Goal: Register for event/course

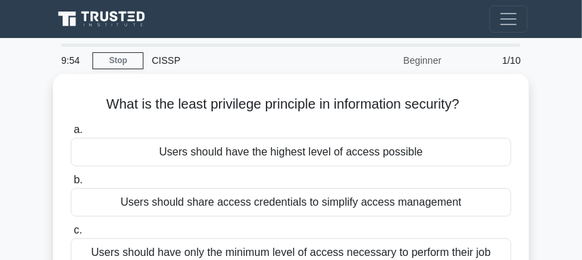
drag, startPoint x: 105, startPoint y: 24, endPoint x: 177, endPoint y: 60, distance: 79.9
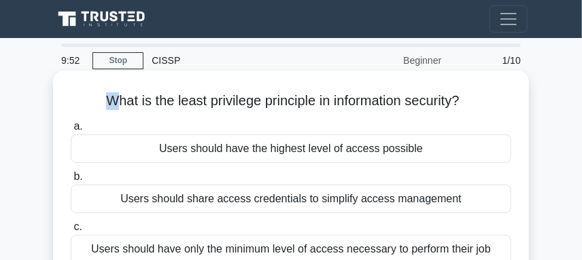
drag, startPoint x: 90, startPoint y: 96, endPoint x: 113, endPoint y: 98, distance: 23.2
click at [113, 98] on h5 "What is the least privilege principle in information security? .spinner_0XTQ{tr…" at bounding box center [290, 101] width 443 height 18
click at [90, 84] on div "What is the least privilege principle in information security? .spinner_0XTQ{tr…" at bounding box center [290, 210] width 465 height 268
drag, startPoint x: 103, startPoint y: 101, endPoint x: 491, endPoint y: 109, distance: 387.5
click at [491, 109] on h5 "What is the least privilege principle in information security? .spinner_0XTQ{tr…" at bounding box center [290, 101] width 443 height 18
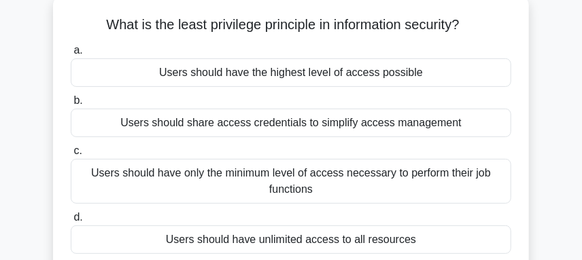
scroll to position [73, 0]
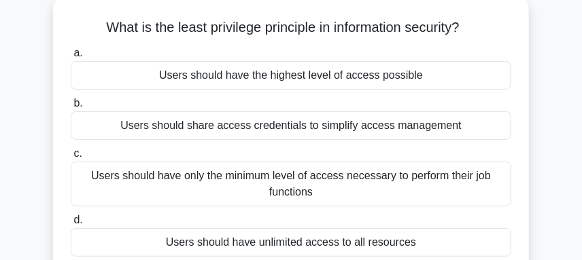
click at [340, 72] on div "Users should have the highest level of access possible" at bounding box center [291, 75] width 440 height 29
click at [71, 58] on input "a. Users should have the highest level of access possible" at bounding box center [71, 53] width 0 height 9
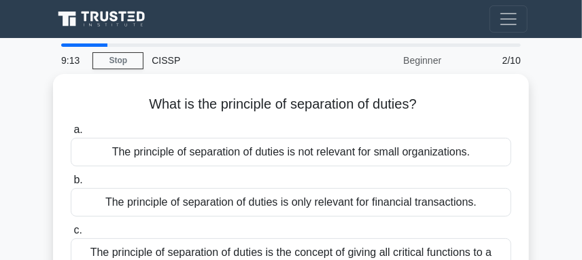
scroll to position [0, 0]
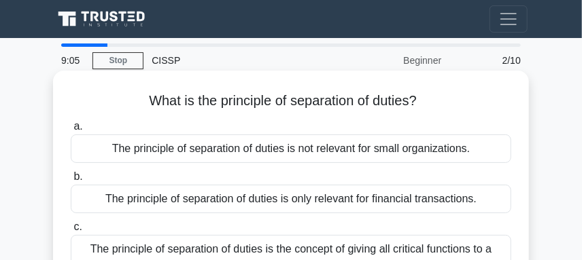
drag, startPoint x: 145, startPoint y: 99, endPoint x: 448, endPoint y: 111, distance: 303.4
click at [448, 111] on div "What is the principle of separation of duties? .spinner_0XTQ{transform-origin:c…" at bounding box center [290, 218] width 465 height 284
click at [224, 81] on div "What is the principle of separation of duties? .spinner_0XTQ{transform-origin:c…" at bounding box center [290, 218] width 465 height 284
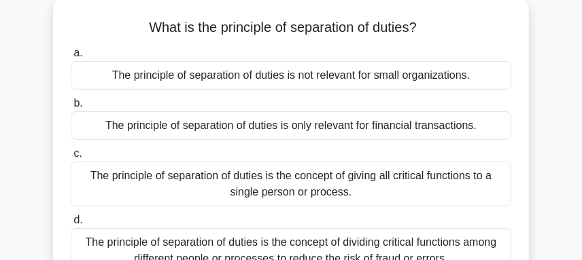
scroll to position [147, 0]
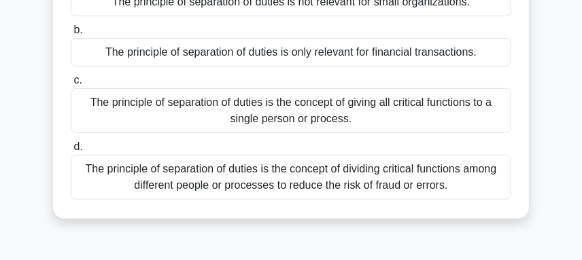
click at [409, 117] on div "The principle of separation of duties is the concept of giving all critical fun…" at bounding box center [291, 110] width 440 height 45
click at [71, 85] on input "c. The principle of separation of duties is the concept of giving all critical …" at bounding box center [71, 80] width 0 height 9
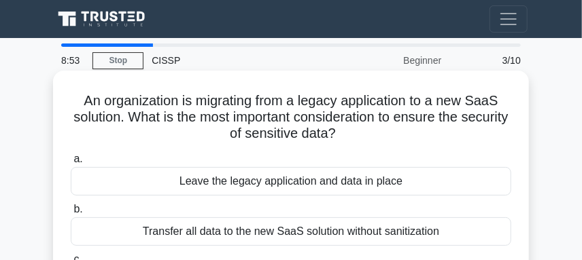
scroll to position [73, 0]
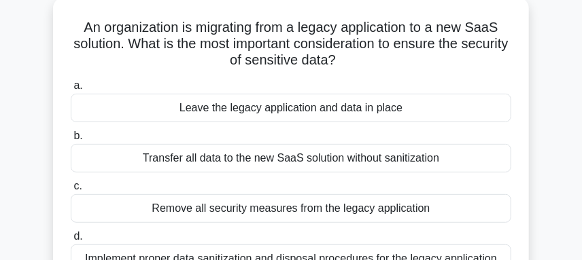
click at [293, 108] on div "Leave the legacy application and data in place" at bounding box center [291, 108] width 440 height 29
click at [71, 90] on input "a. Leave the legacy application and data in place" at bounding box center [71, 86] width 0 height 9
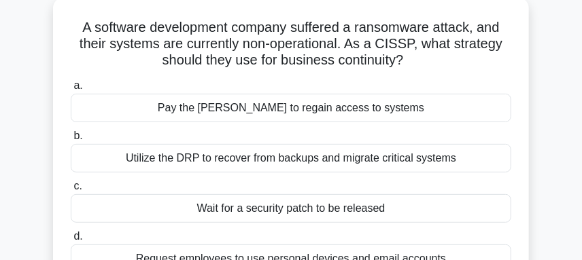
click at [286, 207] on div "Wait for a security patch to be released" at bounding box center [291, 208] width 440 height 29
click at [71, 191] on input "c. Wait for a security patch to be released" at bounding box center [71, 186] width 0 height 9
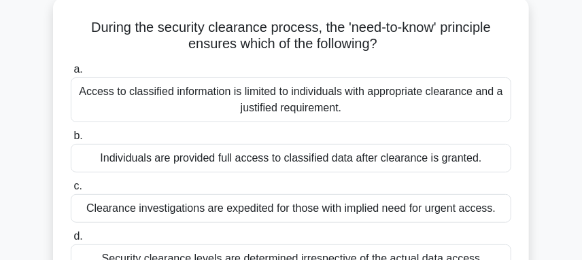
click at [332, 211] on div "Clearance investigations are expedited for those with implied need for urgent a…" at bounding box center [291, 208] width 440 height 29
click at [71, 191] on input "c. Clearance investigations are expedited for those with implied need for urgen…" at bounding box center [71, 186] width 0 height 9
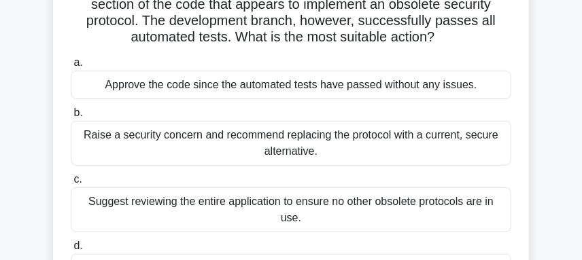
scroll to position [147, 0]
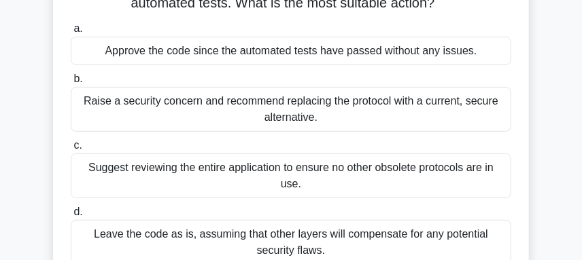
click at [283, 243] on div "Leave the code as is, assuming that other layers will compensate for any potent…" at bounding box center [291, 242] width 440 height 45
click at [71, 217] on input "d. Leave the code as is, assuming that other layers will compensate for any pot…" at bounding box center [71, 212] width 0 height 9
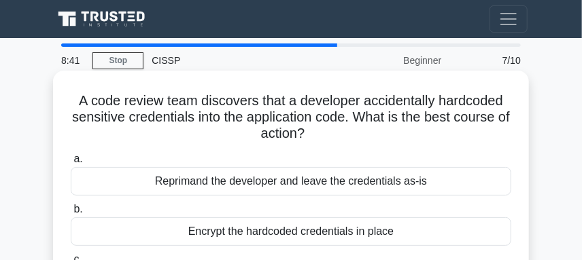
scroll to position [0, 0]
click at [298, 237] on div "Encrypt the hardcoded credentials in place" at bounding box center [291, 232] width 440 height 29
click at [71, 214] on input "b. Encrypt the hardcoded credentials in place" at bounding box center [71, 209] width 0 height 9
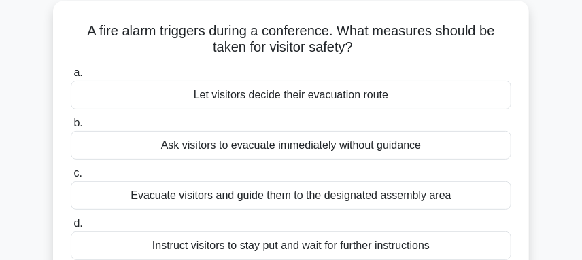
scroll to position [147, 0]
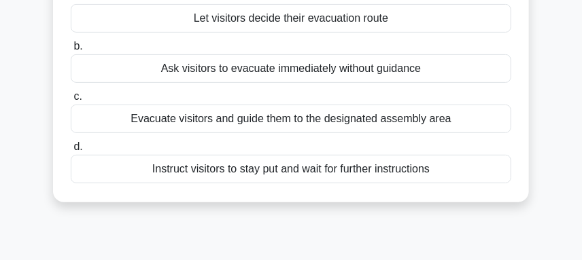
click at [316, 180] on div "Instruct visitors to stay put and wait for further instructions" at bounding box center [291, 169] width 440 height 29
click at [71, 152] on input "d. Instruct visitors to stay put and wait for further instructions" at bounding box center [71, 147] width 0 height 9
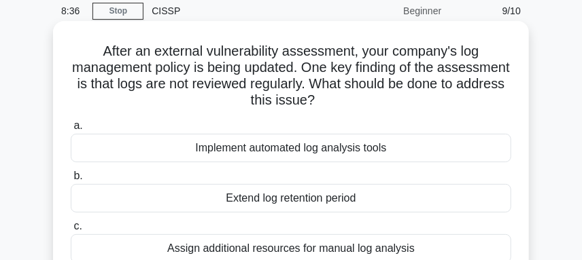
scroll to position [73, 0]
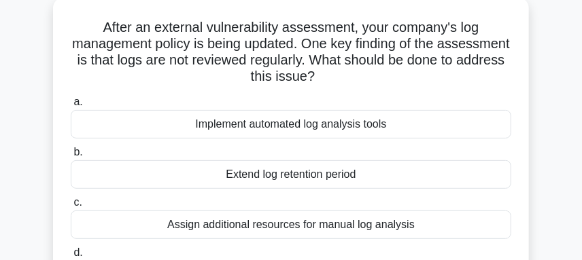
click at [214, 178] on div "Extend log retention period" at bounding box center [291, 174] width 440 height 29
click at [71, 157] on input "b. Extend log retention period" at bounding box center [71, 152] width 0 height 9
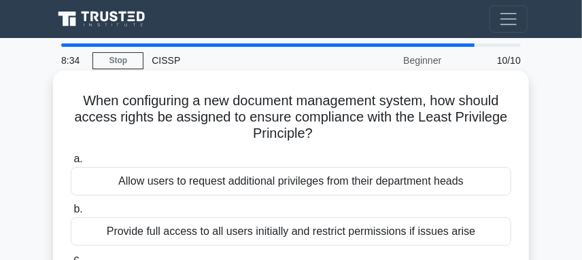
scroll to position [0, 0]
click at [259, 176] on div "Allow users to request additional privileges from their department heads" at bounding box center [291, 181] width 440 height 29
click at [71, 164] on input "a. Allow users to request additional privileges from their department heads" at bounding box center [71, 159] width 0 height 9
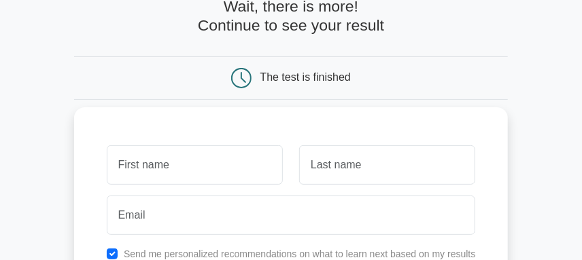
scroll to position [220, 0]
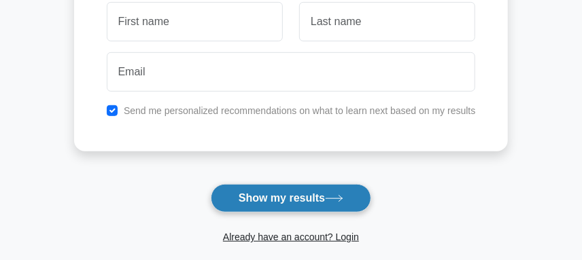
click at [330, 202] on icon at bounding box center [334, 198] width 18 height 7
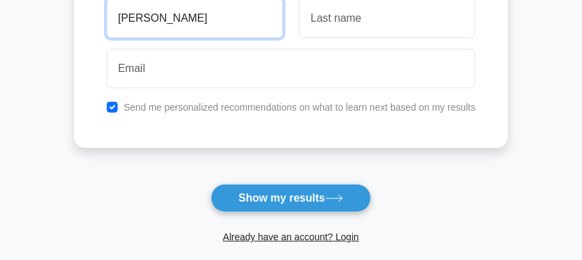
type input "[PERSON_NAME]"
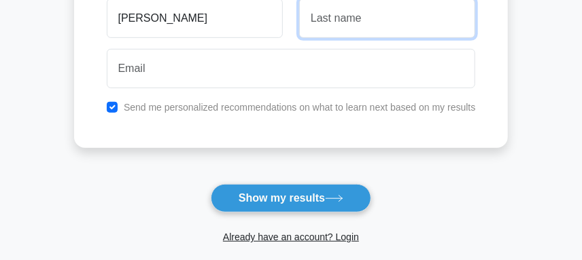
click at [338, 16] on input "text" at bounding box center [387, 18] width 176 height 39
type input "POLNI"
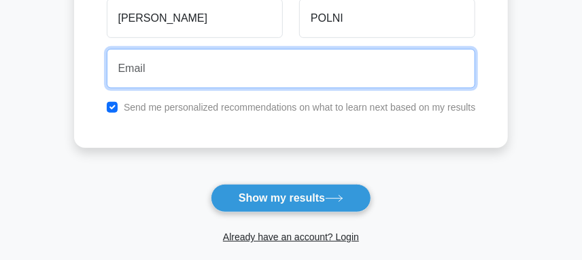
click at [218, 65] on input "email" at bounding box center [291, 68] width 369 height 39
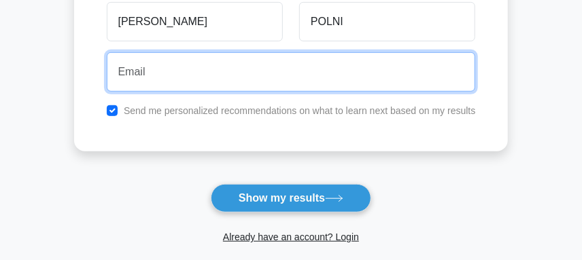
paste input "What is the least privilege principle in information security?"
type input "W"
type input "V"
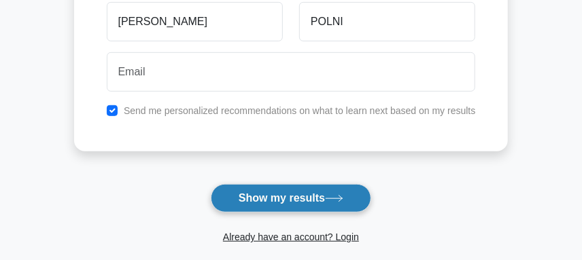
click at [334, 211] on button "Show my results" at bounding box center [291, 198] width 160 height 29
